Goal: Task Accomplishment & Management: Manage account settings

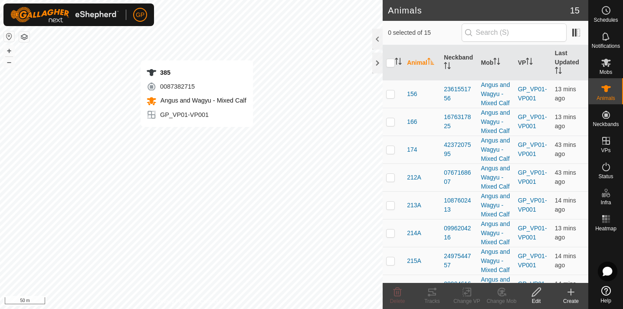
checkbox input "true"
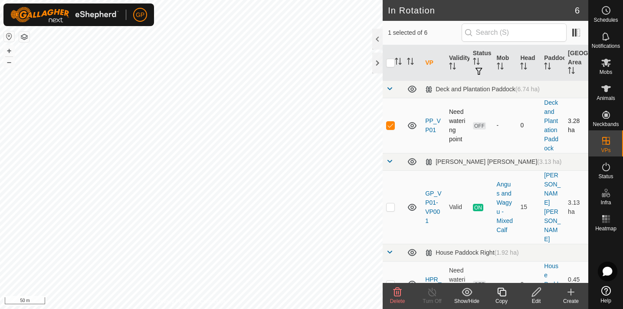
click at [392, 127] on p-checkbox at bounding box center [390, 125] width 9 height 7
click at [390, 126] on p-checkbox at bounding box center [390, 125] width 9 height 7
checkbox input "true"
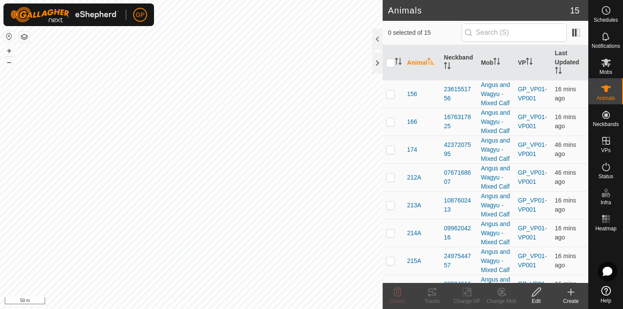
checkbox input "true"
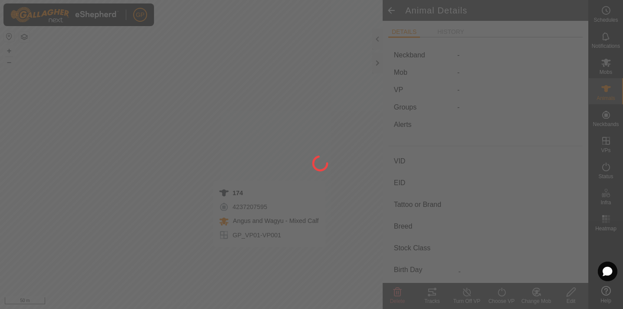
type input "174"
type input "-"
type input "Angus"
type input "-"
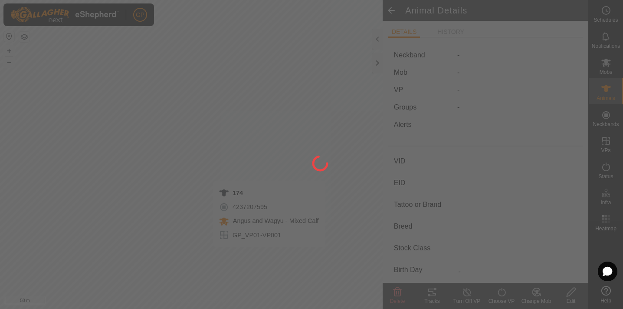
type input "0 kg"
type input "-"
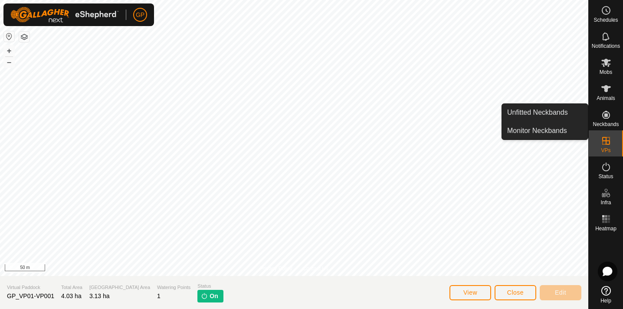
click at [607, 112] on icon at bounding box center [607, 115] width 8 height 8
click at [607, 118] on icon at bounding box center [607, 115] width 8 height 8
click at [546, 129] on link "Monitor Neckbands" at bounding box center [545, 130] width 86 height 17
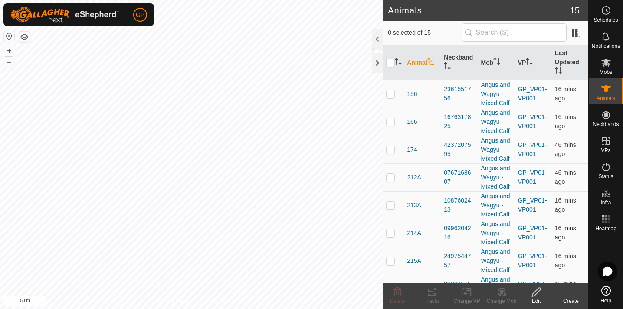
checkbox input "false"
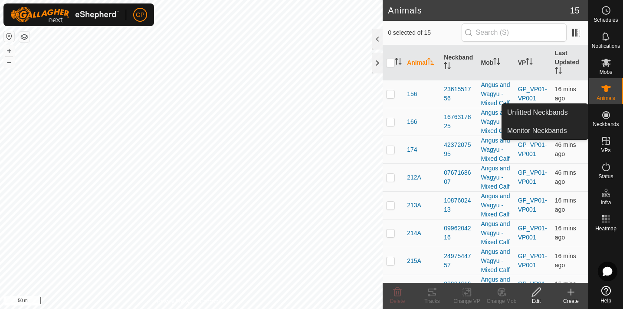
click at [609, 116] on icon at bounding box center [607, 115] width 8 height 8
click at [555, 131] on link "Monitor Neckbands" at bounding box center [545, 130] width 86 height 17
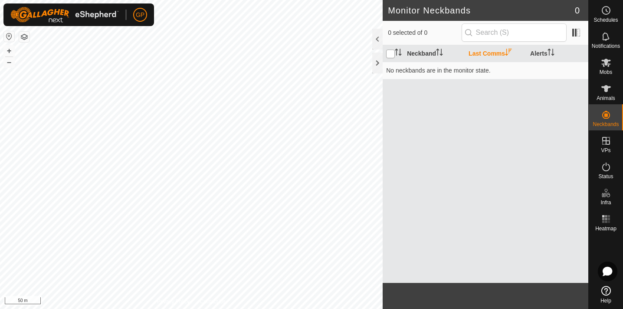
click at [392, 53] on input "checkbox" at bounding box center [390, 53] width 9 height 9
checkbox input "false"
click at [446, 103] on div "Neckband Last Comms Alerts No neckbands are in the monitor state." at bounding box center [486, 163] width 206 height 237
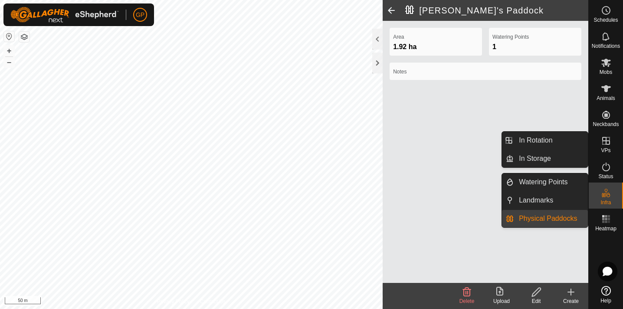
click at [607, 141] on icon at bounding box center [607, 141] width 8 height 8
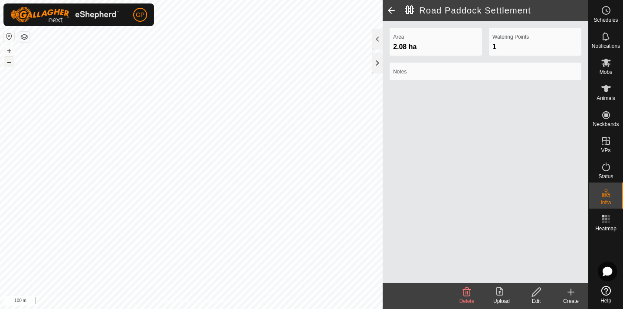
click at [9, 64] on button "–" at bounding box center [9, 62] width 10 height 10
click at [9, 51] on button "+" at bounding box center [9, 51] width 10 height 10
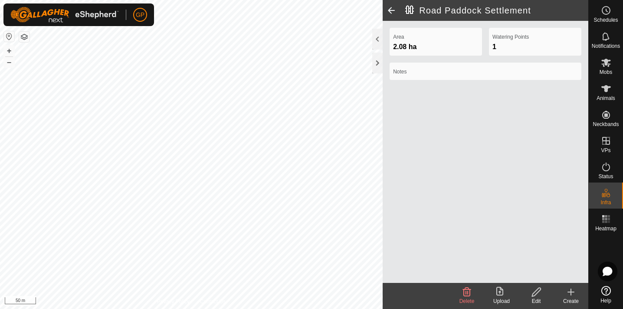
click at [390, 8] on span at bounding box center [391, 10] width 17 height 21
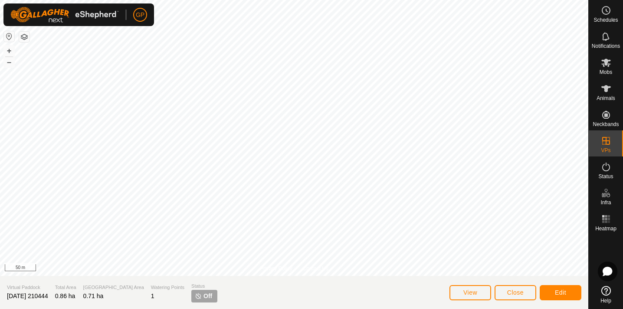
click at [554, 291] on button "Edit" at bounding box center [561, 292] width 42 height 15
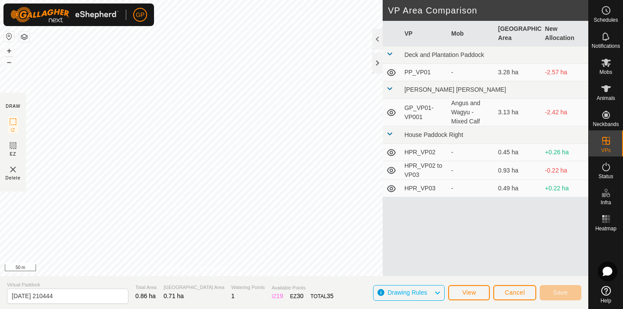
click at [519, 291] on span "Cancel" at bounding box center [515, 292] width 20 height 7
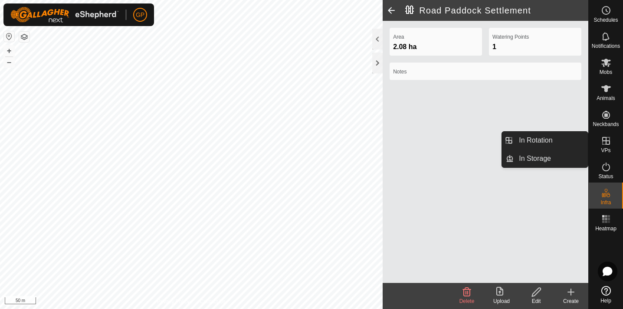
click at [608, 144] on icon at bounding box center [607, 141] width 8 height 8
click at [548, 140] on link "In Rotation" at bounding box center [551, 140] width 74 height 17
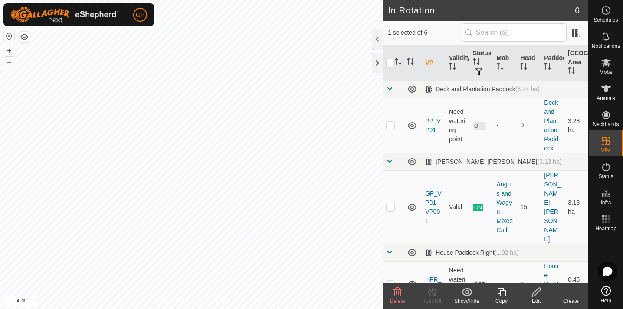
click at [393, 290] on icon at bounding box center [397, 292] width 10 height 10
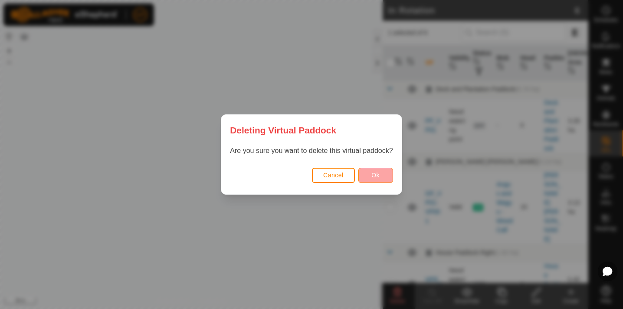
click at [377, 177] on span "Ok" at bounding box center [376, 174] width 8 height 7
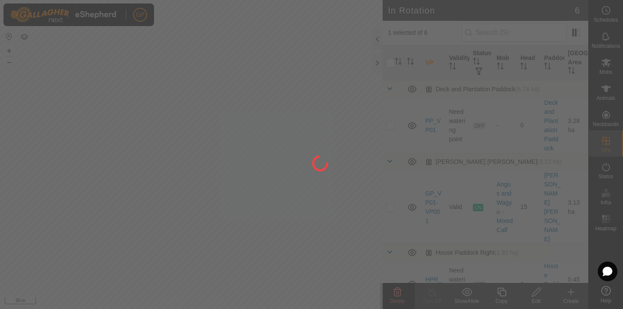
checkbox input "false"
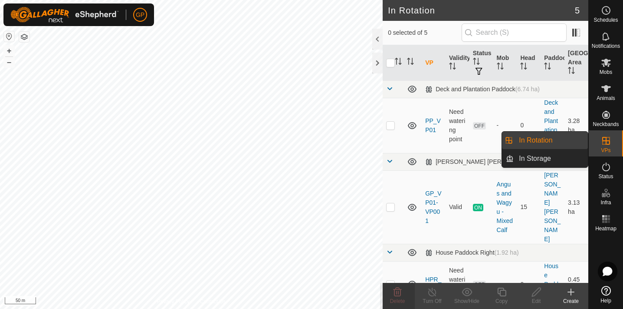
click at [610, 145] on icon at bounding box center [606, 140] width 10 height 10
click at [606, 140] on icon at bounding box center [607, 141] width 8 height 8
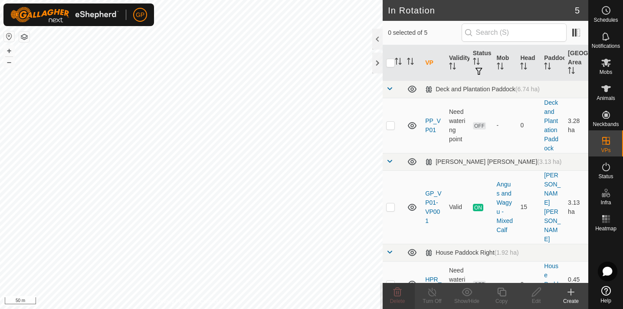
click at [571, 297] on div "Create" at bounding box center [571, 301] width 35 height 8
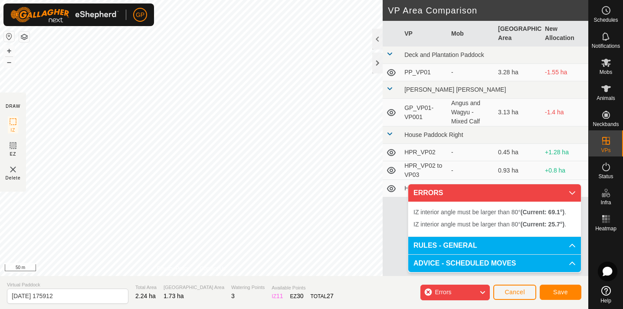
click at [140, 26] on div "GP Schedules Notifications Mobs Animals Neckbands VPs Status Infra Heatmap Help…" at bounding box center [311, 154] width 623 height 309
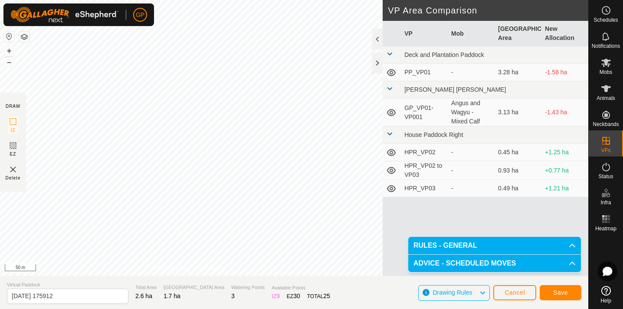
click at [567, 289] on span "Save" at bounding box center [561, 292] width 15 height 7
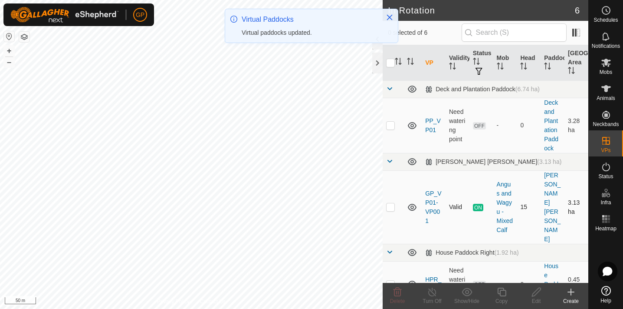
checkbox input "true"
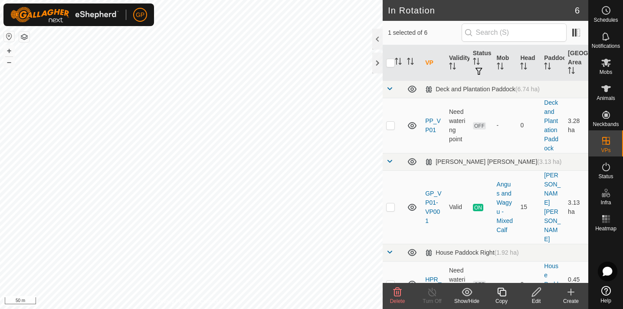
click at [535, 300] on div "Edit" at bounding box center [536, 301] width 35 height 8
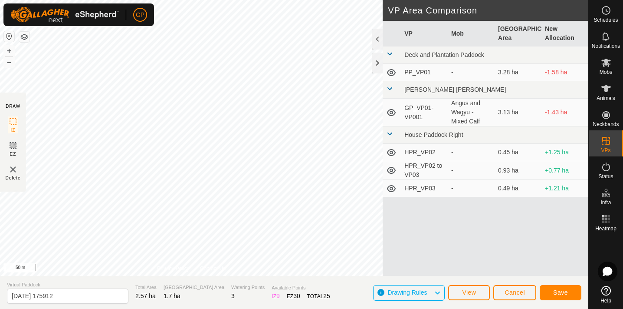
click at [571, 295] on button "Save" at bounding box center [561, 292] width 42 height 15
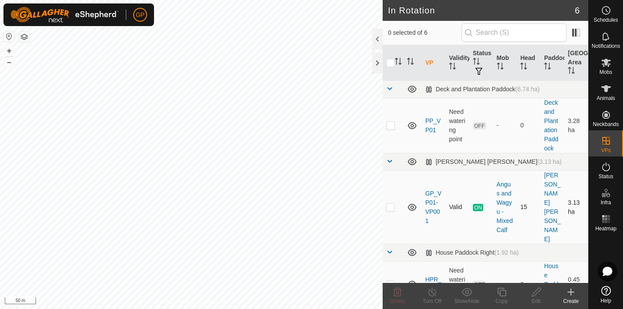
checkbox input "true"
click at [570, 292] on icon at bounding box center [571, 292] width 6 height 0
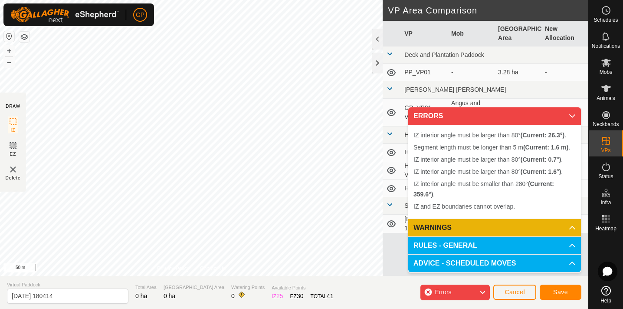
click at [508, 291] on span "Cancel" at bounding box center [515, 291] width 20 height 7
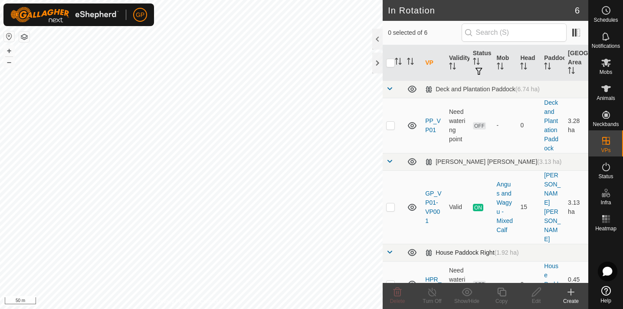
checkbox input "true"
click at [533, 295] on icon at bounding box center [536, 291] width 9 height 9
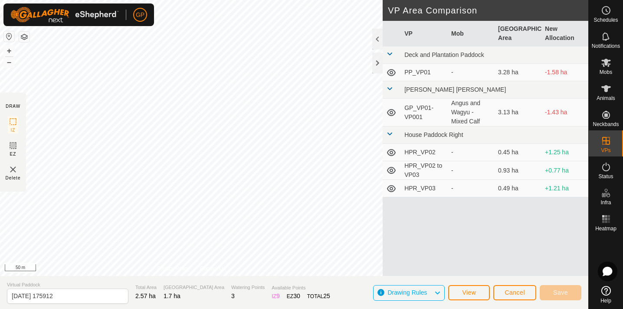
click at [272, 294] on div "IZ 9" at bounding box center [276, 295] width 8 height 9
click at [287, 296] on div "EZ 30" at bounding box center [293, 295] width 13 height 9
click at [14, 144] on icon at bounding box center [13, 145] width 10 height 10
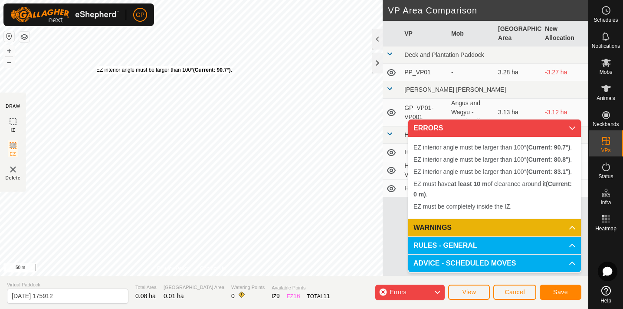
click at [96, 66] on div "EZ interior angle must be larger than 100° (Current: 90.7°) ." at bounding box center [164, 70] width 136 height 8
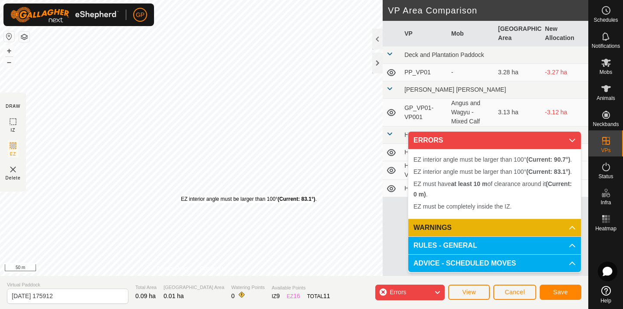
click at [181, 195] on div "EZ interior angle must be larger than 100° (Current: 83.1°) . + – ⇧ i 50 m" at bounding box center [191, 138] width 383 height 276
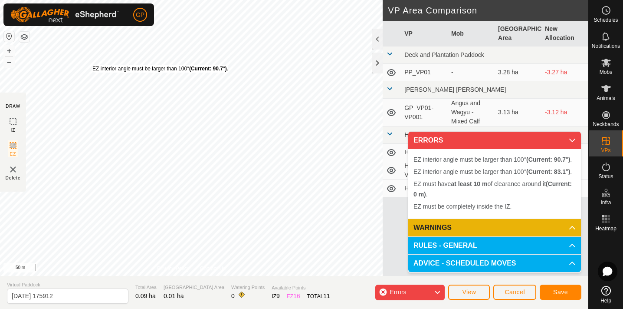
click at [92, 64] on div "EZ interior angle must be larger than 100° (Current: 90.7°) . + – ⇧ i 50 m" at bounding box center [191, 138] width 383 height 276
click at [178, 191] on div "EZ interior angle must be larger than 100° (Current: 83.1°) . + – ⇧ i 50 m" at bounding box center [191, 138] width 383 height 276
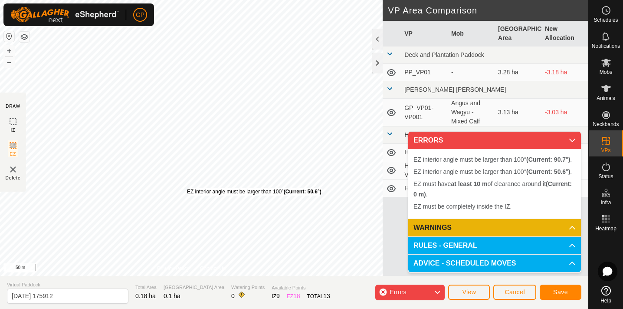
click at [187, 188] on div "EZ interior angle must be larger than 100° (Current: 50.6°) . + – ⇧ i 50 m" at bounding box center [191, 138] width 383 height 276
click at [183, 186] on div "EZ interior angle must be larger than 100° (Current: 50.6°) . + – ⇧ i 50 m" at bounding box center [191, 138] width 383 height 276
click at [189, 197] on div "EZ interior angle must be larger than 100° (Current: 50.6°) . + – ⇧ i 50 m" at bounding box center [191, 138] width 383 height 276
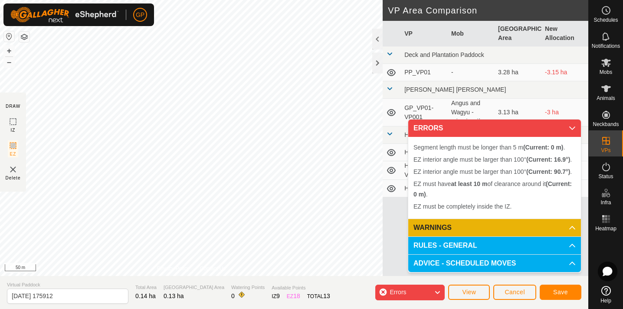
click at [518, 290] on span "Cancel" at bounding box center [515, 291] width 20 height 7
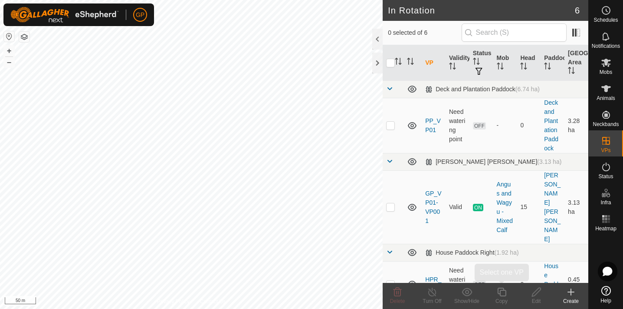
click at [518, 290] on copy-svg-icon at bounding box center [502, 292] width 35 height 10
click at [399, 294] on icon at bounding box center [398, 291] width 8 height 9
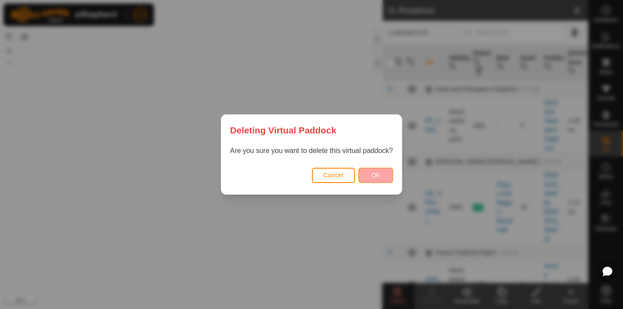
click at [380, 169] on button "Ok" at bounding box center [376, 175] width 35 height 15
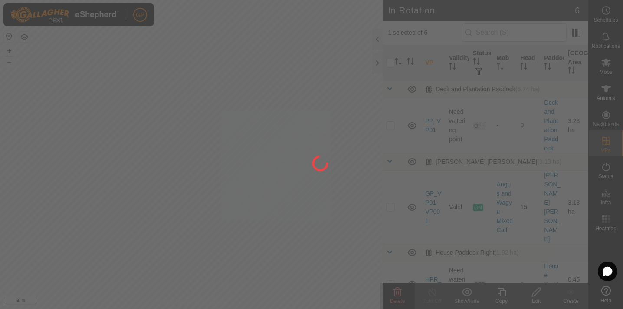
checkbox input "false"
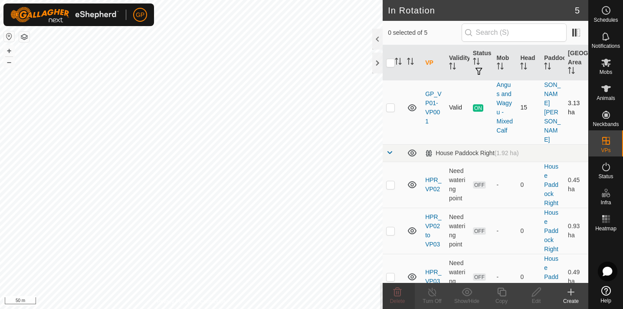
scroll to position [99, 0]
click at [429, 59] on th "VP" at bounding box center [434, 63] width 24 height 36
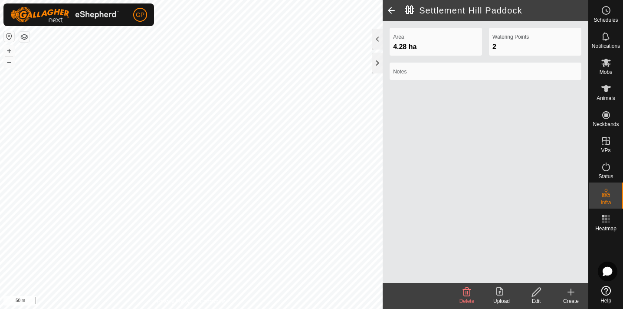
click at [573, 294] on icon at bounding box center [571, 292] width 10 height 10
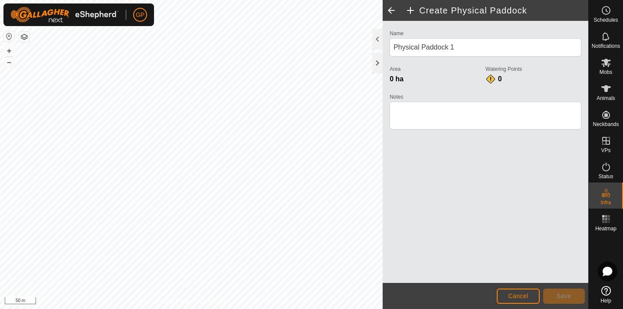
click at [391, 8] on span at bounding box center [391, 10] width 17 height 21
type input "Settlement Hill Paddock"
click at [519, 294] on span "Cancel" at bounding box center [518, 295] width 20 height 7
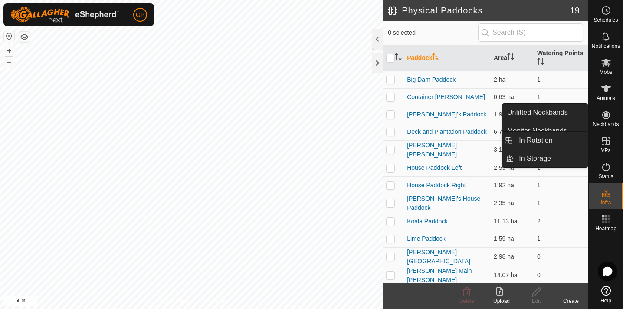
click at [606, 143] on icon at bounding box center [607, 141] width 8 height 8
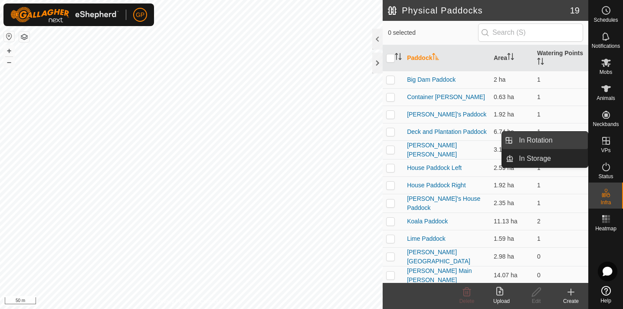
click at [544, 144] on link "In Rotation" at bounding box center [551, 140] width 74 height 17
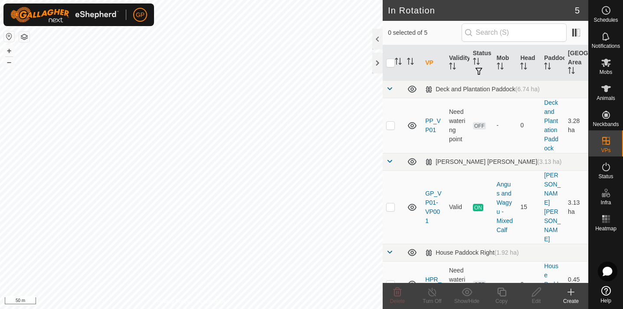
click at [570, 292] on icon at bounding box center [571, 292] width 6 height 0
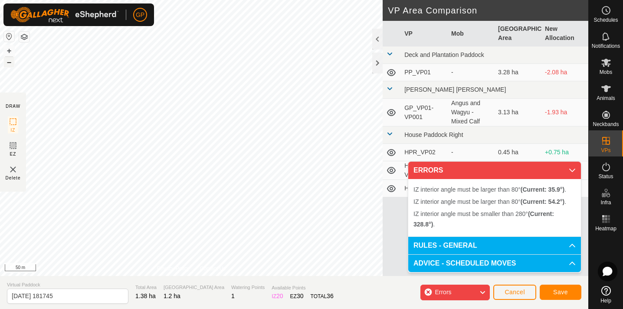
click at [9, 61] on button "–" at bounding box center [9, 62] width 10 height 10
click at [8, 51] on button "+" at bounding box center [9, 51] width 10 height 10
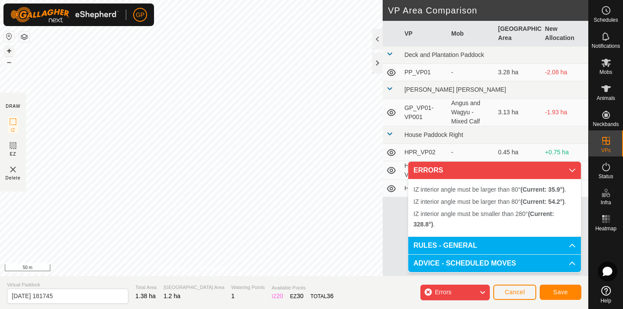
click at [8, 51] on button "+" at bounding box center [9, 51] width 10 height 10
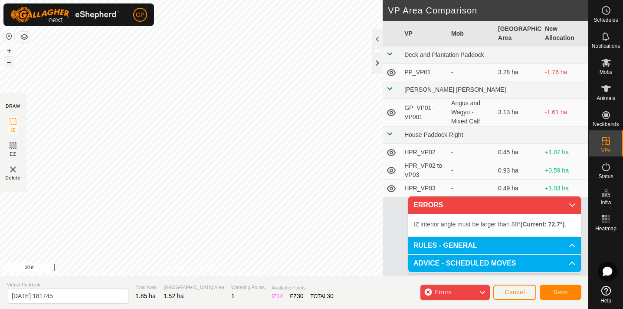
click at [9, 63] on button "–" at bounding box center [9, 62] width 10 height 10
click at [102, 145] on div "IZ interior angle must be larger than 80° (Current: 72.7°) . + – ⇧ i 50 m" at bounding box center [191, 138] width 383 height 276
drag, startPoint x: 99, startPoint y: 125, endPoint x: 98, endPoint y: 121, distance: 4.4
click at [98, 121] on div "IZ interior angle must be larger than 80° (Current: 67.2°) ." at bounding box center [98, 121] width 0 height 0
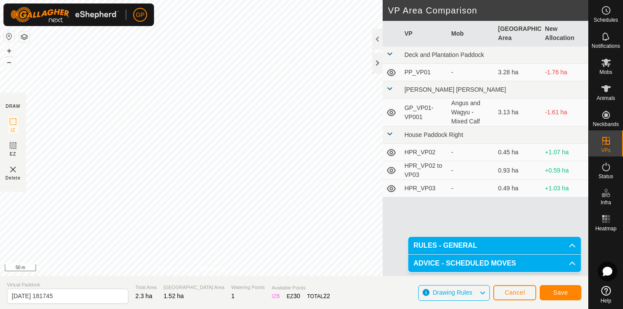
click at [563, 293] on span "Save" at bounding box center [561, 292] width 15 height 7
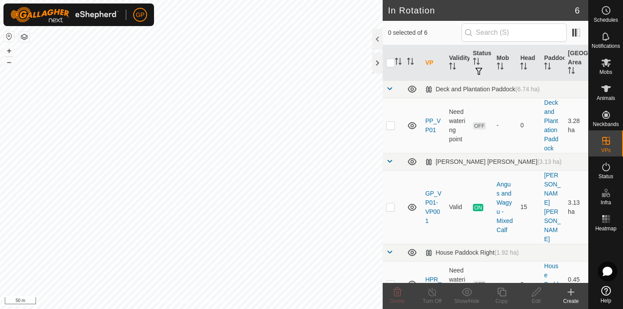
click at [571, 292] on icon at bounding box center [571, 292] width 6 height 0
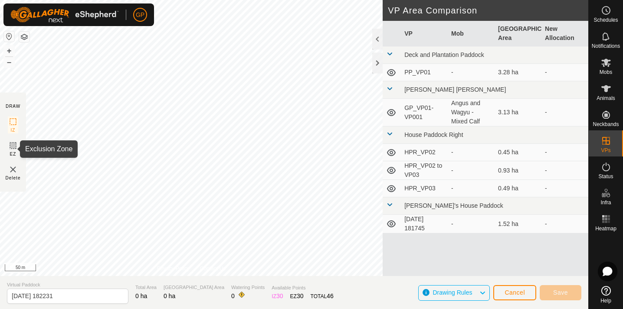
click at [13, 146] on icon at bounding box center [13, 145] width 10 height 10
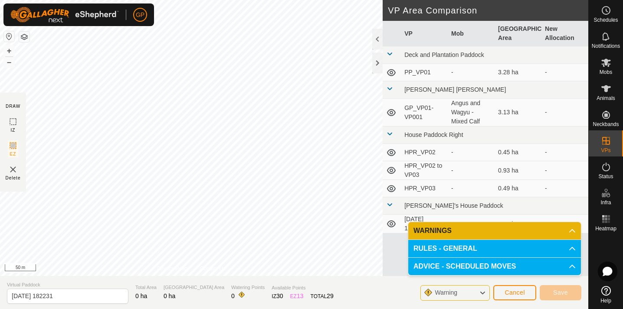
click at [482, 291] on icon at bounding box center [482, 292] width 7 height 11
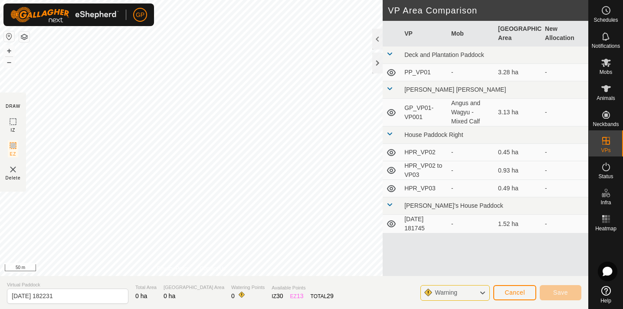
click at [482, 291] on icon at bounding box center [482, 292] width 7 height 11
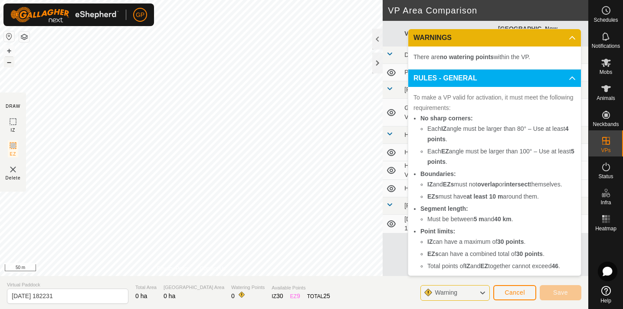
click at [9, 62] on button "–" at bounding box center [9, 62] width 10 height 10
click at [10, 53] on button "+" at bounding box center [9, 51] width 10 height 10
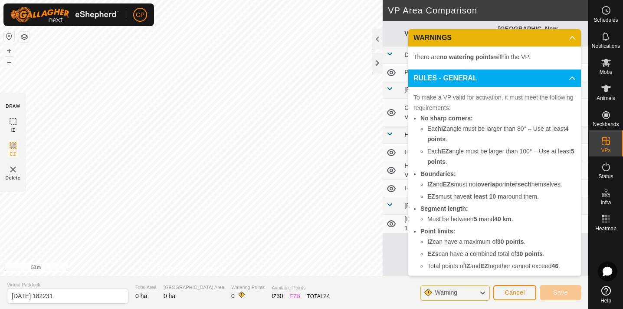
click at [513, 288] on button "Cancel" at bounding box center [515, 292] width 43 height 15
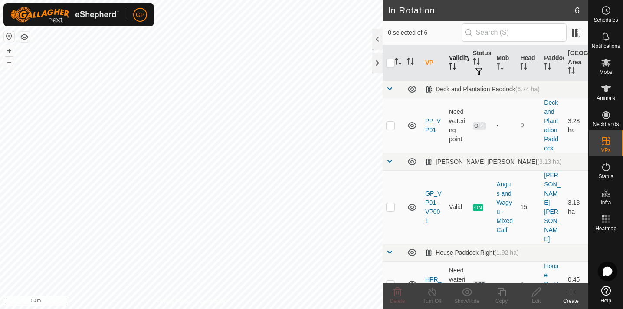
click at [453, 46] on div "In Rotation 6 0 selected of 6 VP Validity Status Mob Head Paddock Grazing Area …" at bounding box center [294, 154] width 589 height 309
click at [115, 22] on div "GP Schedules Notifications Mobs Animals Neckbands VPs Status Infra Heatmap Help…" at bounding box center [311, 154] width 623 height 309
click at [399, 297] on div "Delete" at bounding box center [397, 301] width 35 height 8
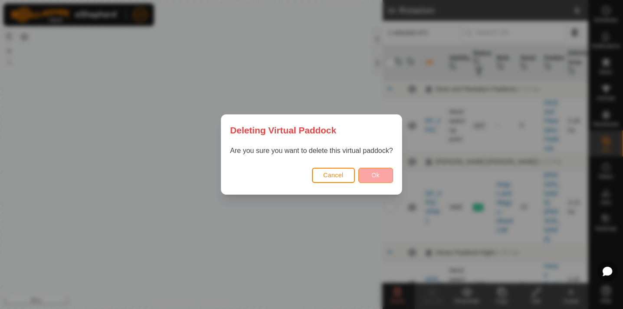
click at [378, 177] on span "Ok" at bounding box center [376, 174] width 8 height 7
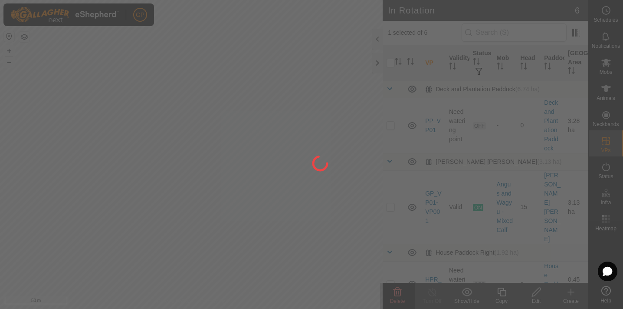
checkbox input "false"
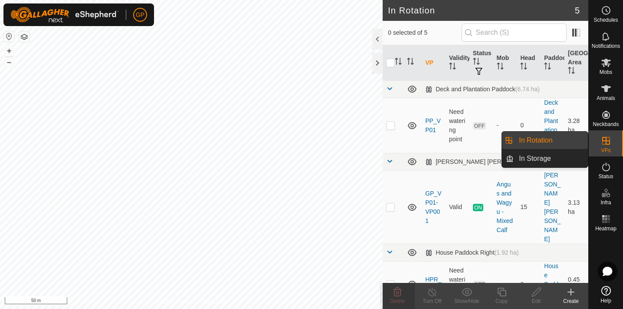
click at [607, 144] on icon at bounding box center [607, 141] width 8 height 8
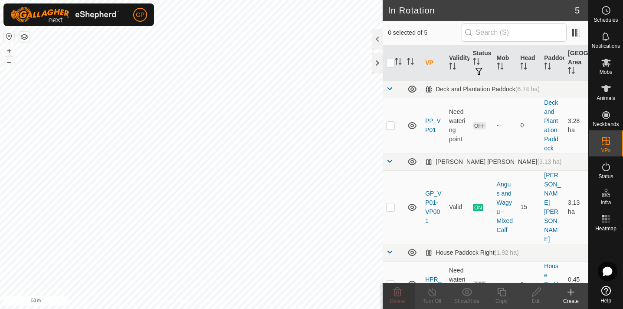
click at [573, 293] on icon at bounding box center [571, 292] width 10 height 10
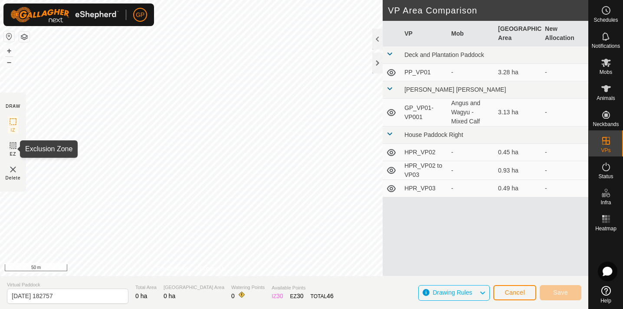
click at [12, 144] on icon at bounding box center [13, 145] width 10 height 10
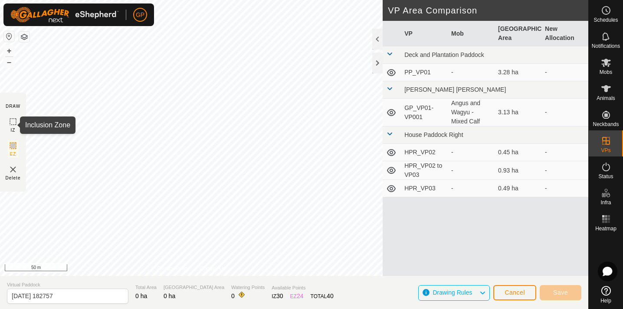
click at [12, 121] on icon at bounding box center [13, 121] width 10 height 10
click at [524, 292] on span "Cancel" at bounding box center [515, 292] width 20 height 7
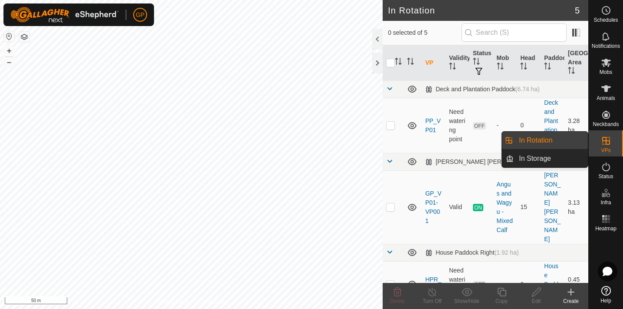
click at [609, 142] on icon at bounding box center [606, 140] width 10 height 10
click at [564, 144] on link "In Rotation" at bounding box center [551, 140] width 74 height 17
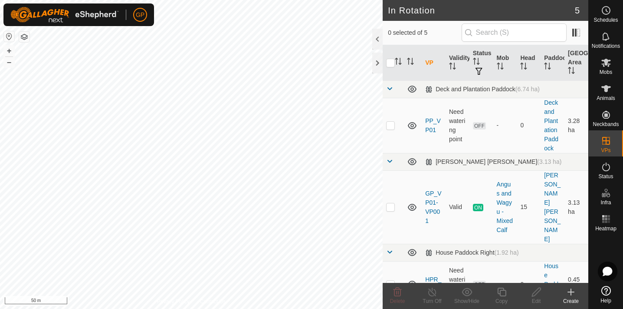
click at [572, 292] on icon at bounding box center [571, 292] width 6 height 0
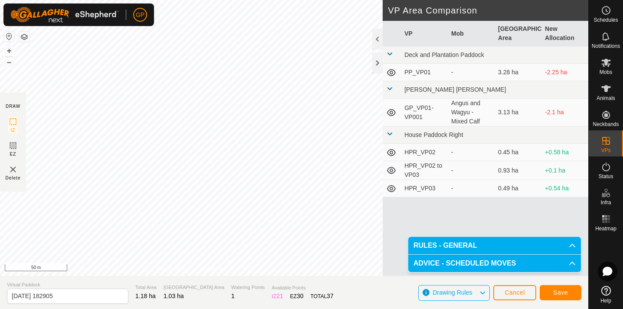
click at [561, 294] on span "Save" at bounding box center [561, 292] width 15 height 7
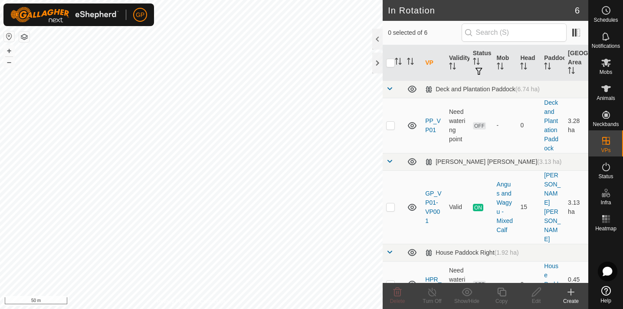
click at [573, 293] on icon at bounding box center [571, 292] width 10 height 10
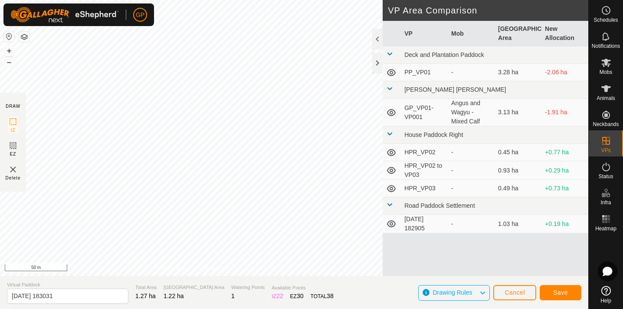
click at [567, 291] on span "Save" at bounding box center [561, 292] width 15 height 7
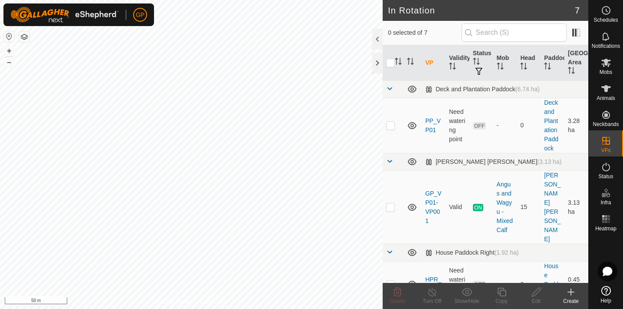
click at [570, 296] on icon at bounding box center [571, 292] width 10 height 10
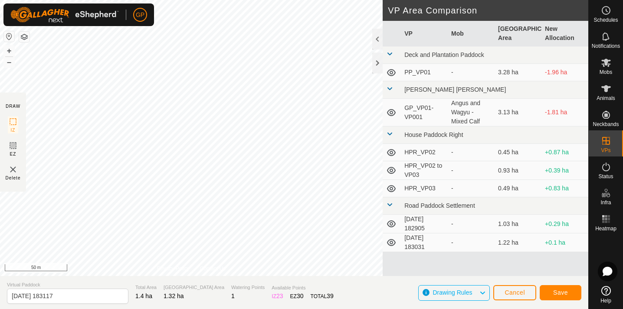
click at [564, 294] on span "Save" at bounding box center [561, 292] width 15 height 7
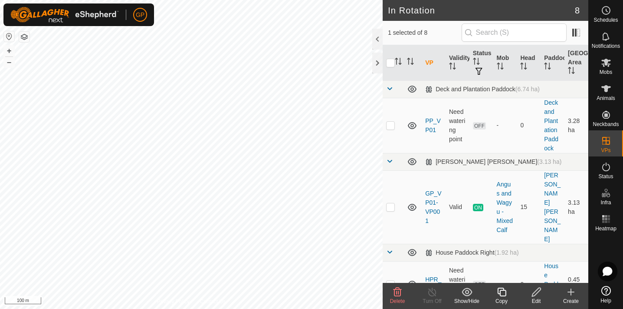
checkbox input "false"
checkbox input "true"
checkbox input "false"
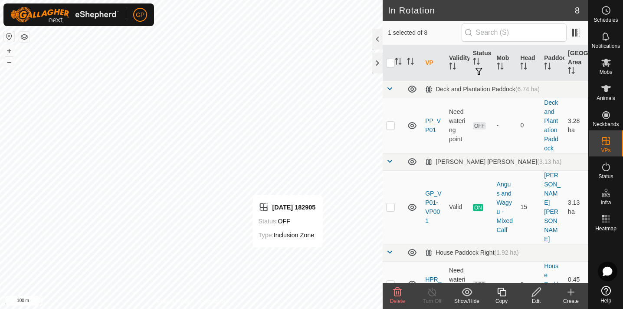
checkbox input "false"
checkbox input "true"
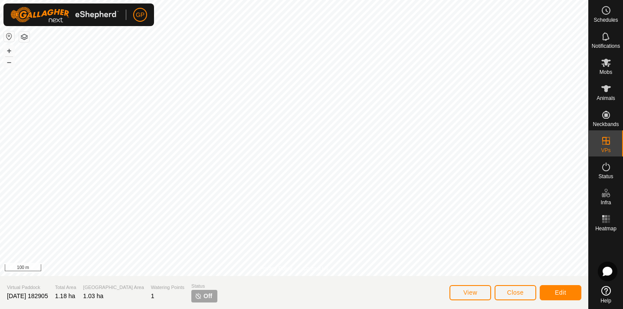
click at [473, 288] on button "View" at bounding box center [471, 292] width 42 height 15
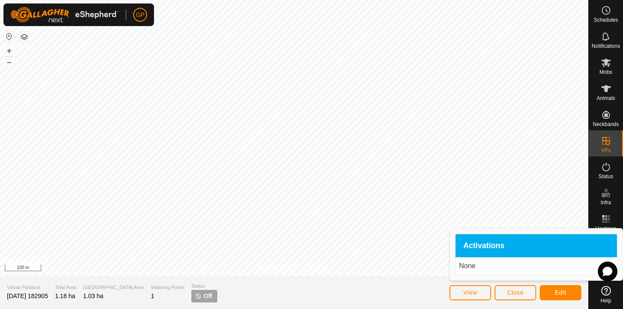
click at [509, 292] on span "Close" at bounding box center [516, 292] width 16 height 7
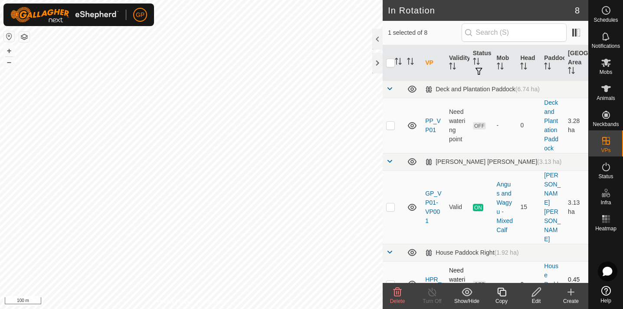
checkbox input "false"
checkbox input "true"
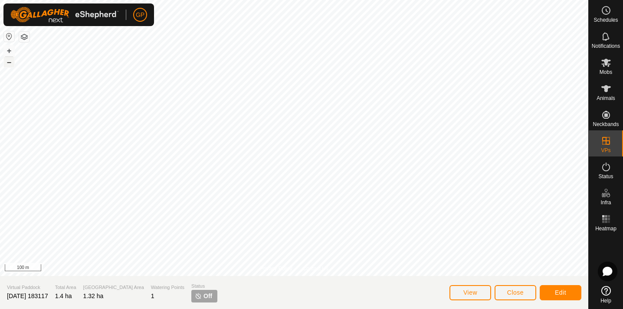
click at [9, 61] on button "–" at bounding box center [9, 62] width 10 height 10
click at [10, 53] on button "+" at bounding box center [9, 51] width 10 height 10
click at [558, 292] on span "Edit" at bounding box center [560, 292] width 11 height 7
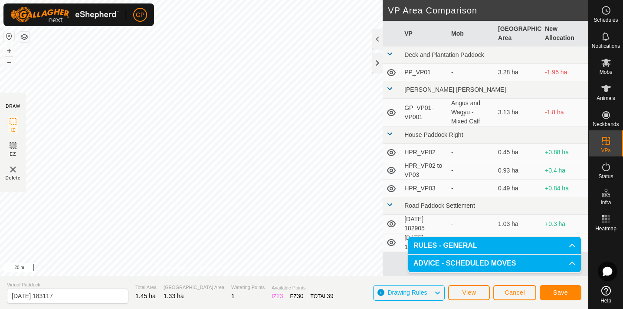
click at [563, 292] on span "Save" at bounding box center [561, 292] width 15 height 7
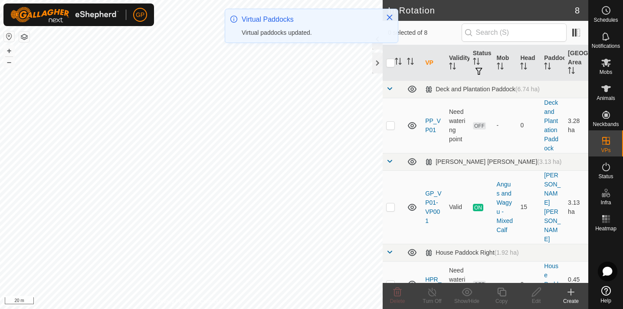
click at [247, 308] on html "GP Schedules Notifications Mobs Animals Neckbands VPs Status Infra Heatmap Help…" at bounding box center [311, 154] width 623 height 309
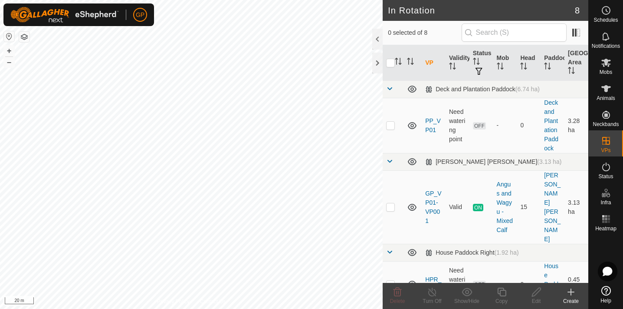
click at [189, 308] on html "GP Schedules Notifications Mobs Animals Neckbands VPs Status Infra Heatmap Help…" at bounding box center [311, 154] width 623 height 309
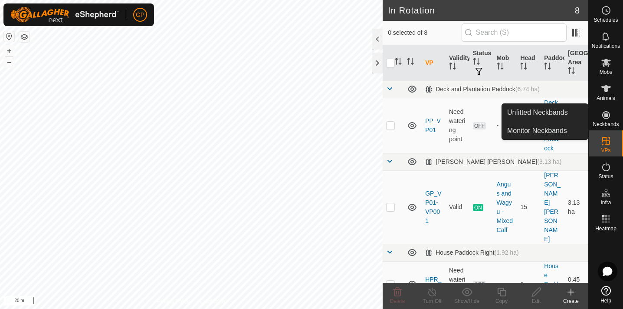
click at [609, 113] on icon at bounding box center [607, 115] width 8 height 8
click at [550, 132] on link "Monitor Neckbands" at bounding box center [545, 130] width 86 height 17
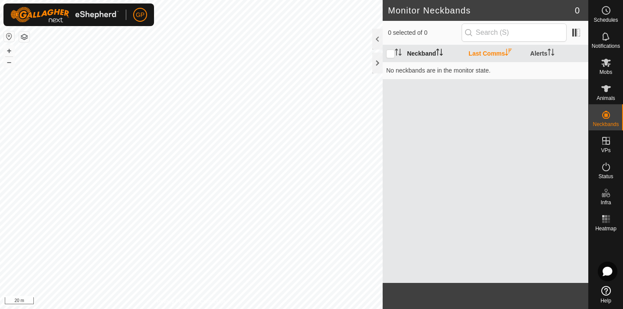
click at [435, 51] on th "Neckband" at bounding box center [435, 53] width 62 height 17
click at [431, 52] on th "Neckband" at bounding box center [435, 53] width 62 height 17
click at [473, 52] on th "Last Comms" at bounding box center [496, 53] width 62 height 17
click at [393, 52] on input "checkbox" at bounding box center [390, 53] width 9 height 9
click at [389, 53] on input "checkbox" at bounding box center [390, 53] width 9 height 9
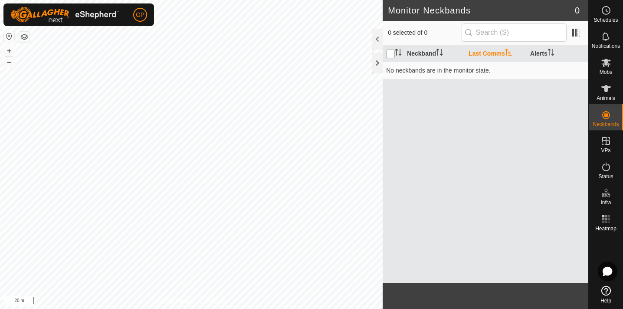
checkbox input "false"
click at [533, 33] on input "text" at bounding box center [514, 32] width 105 height 18
click at [544, 53] on th "Alerts" at bounding box center [558, 53] width 62 height 17
click at [495, 54] on th "Last Comms" at bounding box center [496, 53] width 62 height 17
click at [424, 50] on th "Neckband" at bounding box center [435, 53] width 62 height 17
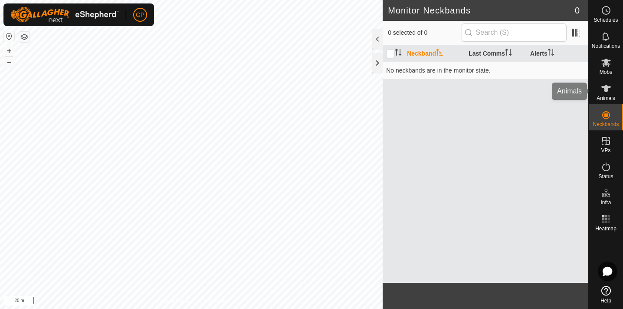
click at [607, 92] on icon at bounding box center [607, 88] width 10 height 7
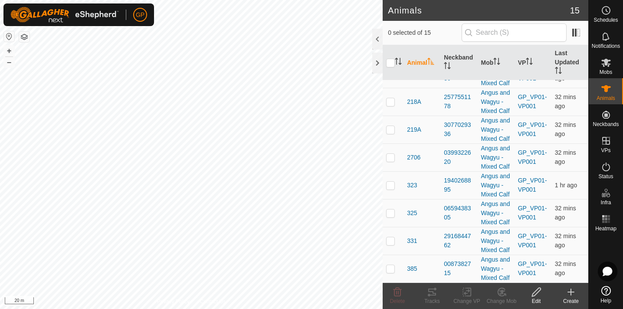
scroll to position [214, 0]
click at [498, 266] on div "Angus and Wagyu - Mixed Calf" at bounding box center [496, 268] width 30 height 27
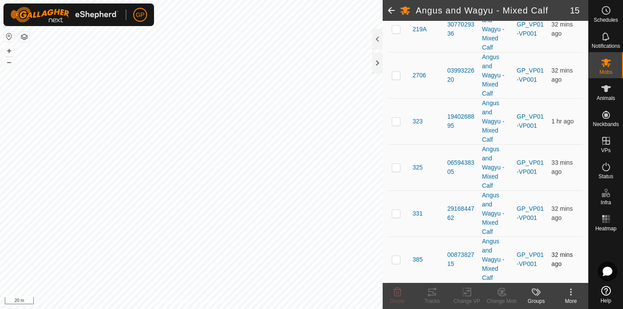
scroll to position [557, 0]
click at [399, 257] on p-checkbox at bounding box center [396, 259] width 9 height 7
checkbox input "false"
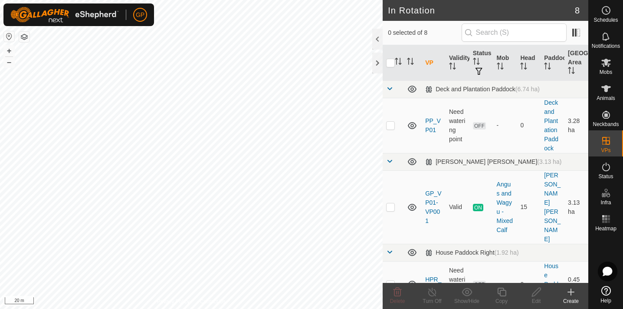
checkbox input "true"
click at [504, 295] on icon at bounding box center [502, 292] width 11 height 10
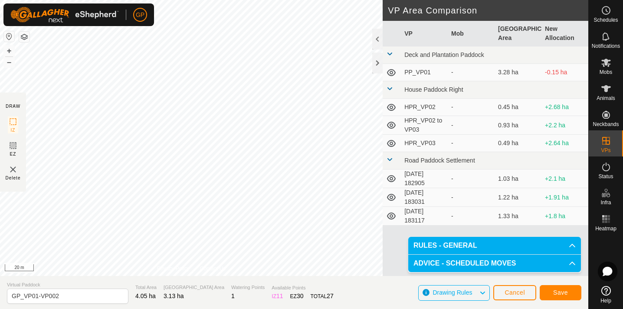
click at [568, 294] on span "Save" at bounding box center [561, 292] width 15 height 7
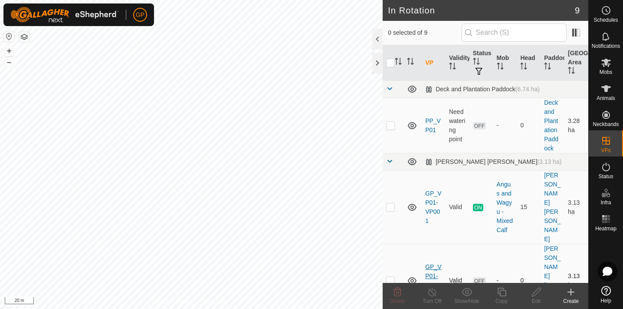
click at [432, 263] on link "GP_VP01-VP002" at bounding box center [433, 280] width 16 height 34
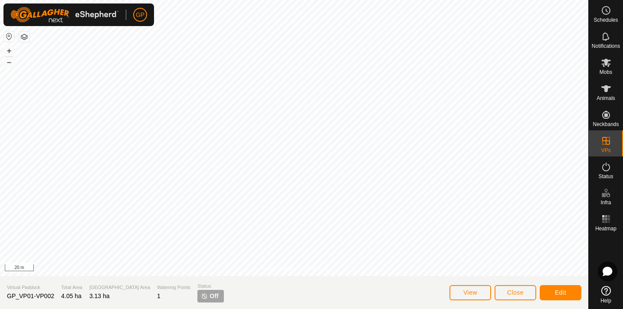
click at [514, 293] on span "Close" at bounding box center [516, 292] width 16 height 7
